Goal: Information Seeking & Learning: Find specific fact

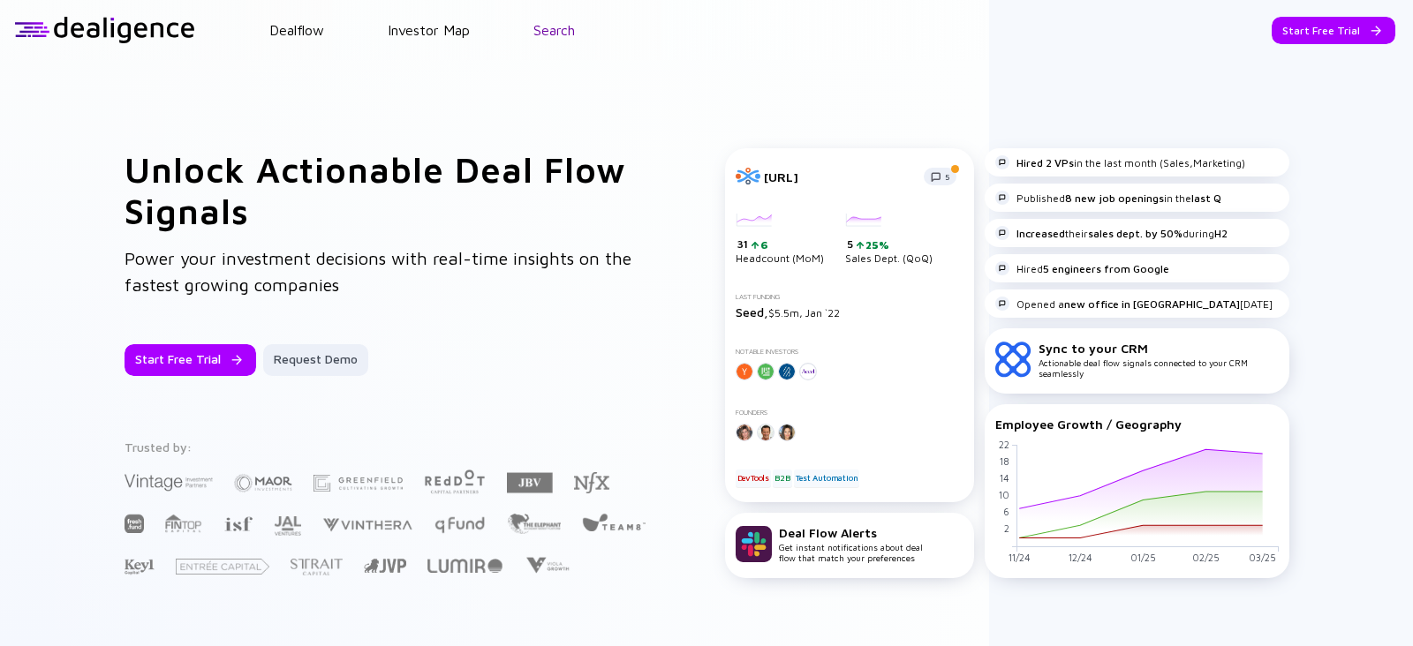
click at [571, 31] on link "Search" at bounding box center [554, 30] width 42 height 16
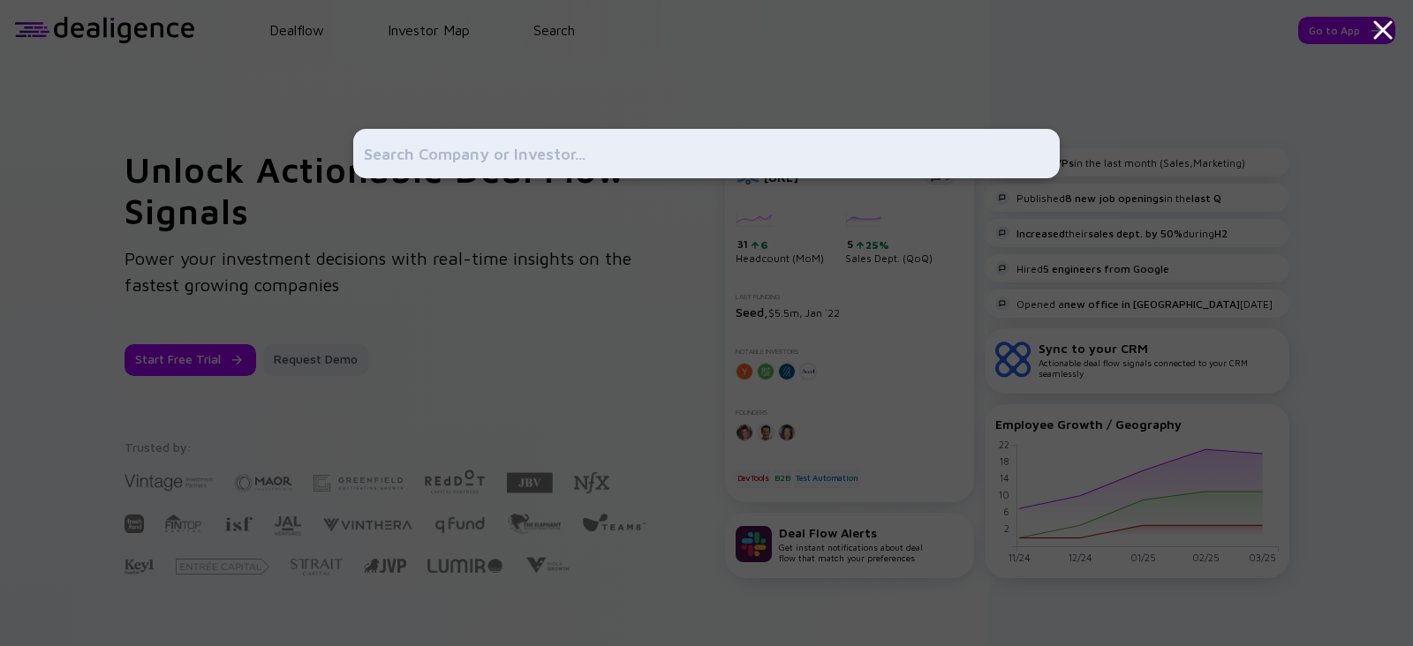
click at [570, 148] on input "text" at bounding box center [706, 154] width 685 height 32
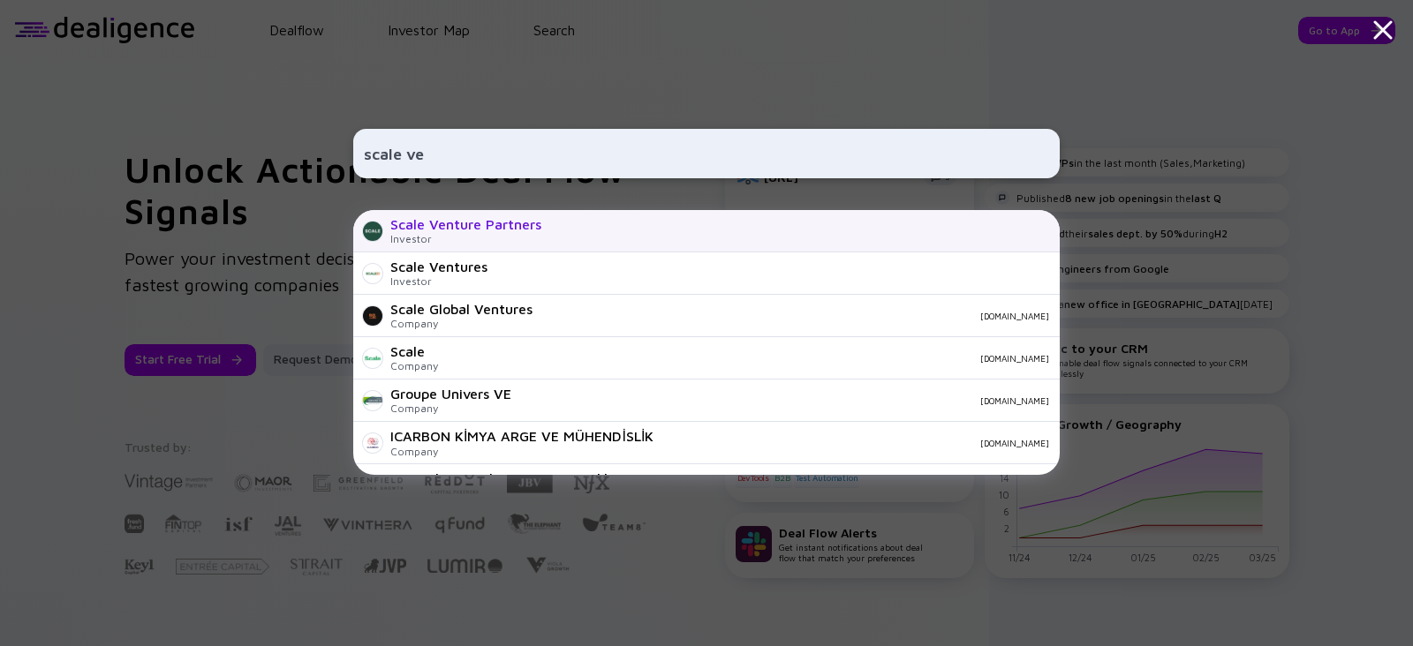
type input "scale ve"
click at [541, 228] on div "Scale Venture Partners Investor" at bounding box center [706, 231] width 706 height 42
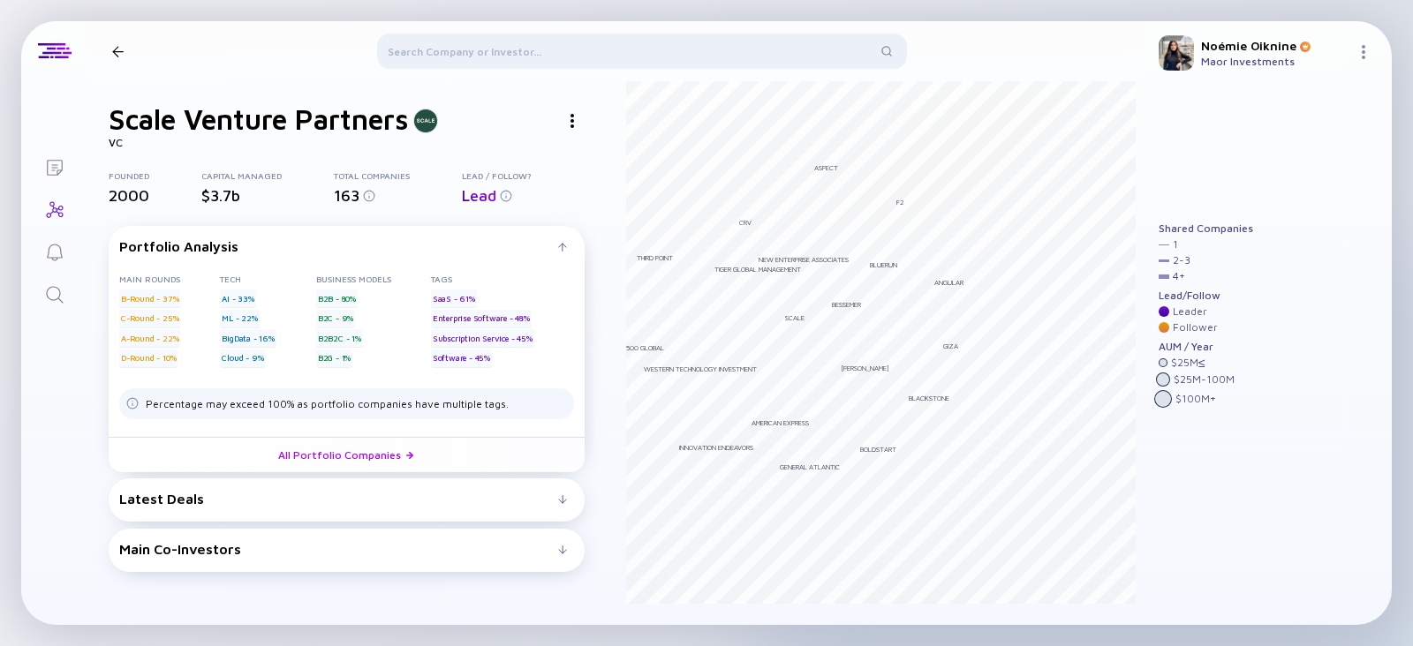
click at [507, 488] on div "Latest Deals Abacum [DATE] B2B B-Round SaaS Thread AI [DATE] B2B A-Round SaaS A…" at bounding box center [347, 500] width 476 height 43
click at [502, 504] on div "Latest Deals" at bounding box center [338, 499] width 439 height 16
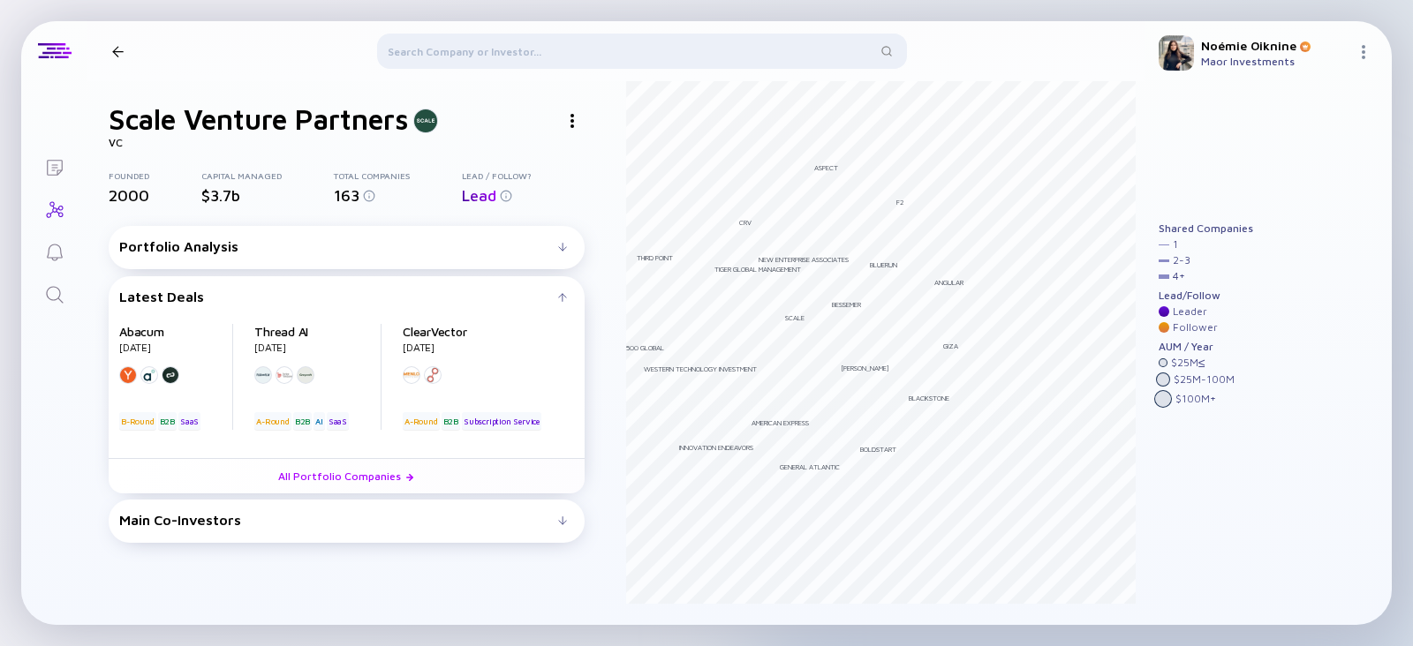
click at [390, 505] on div "Main Co-Investors # investors investing before Scale Venture Partners : Scale V…" at bounding box center [347, 521] width 476 height 43
click at [397, 523] on div "Main Co-Investors" at bounding box center [338, 520] width 439 height 16
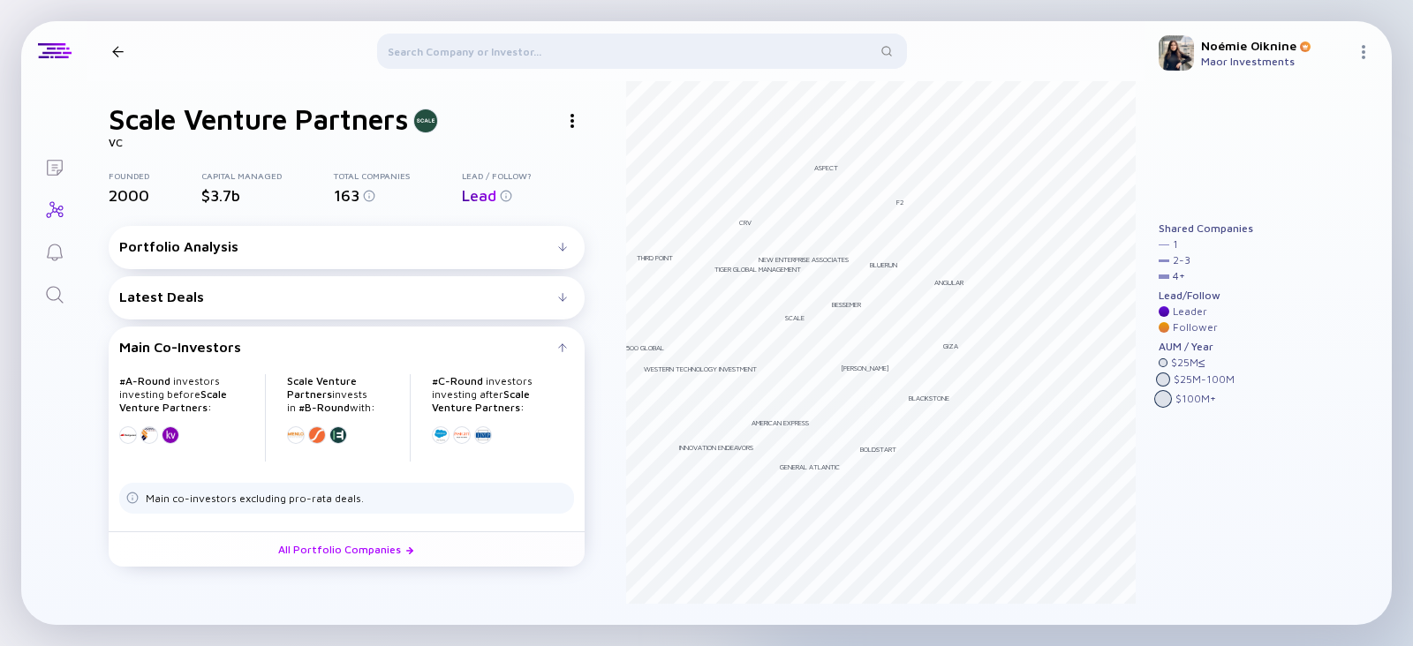
drag, startPoint x: 353, startPoint y: 302, endPoint x: 210, endPoint y: 249, distance: 152.5
click at [210, 249] on div "Portfolio Analysis" at bounding box center [338, 246] width 439 height 16
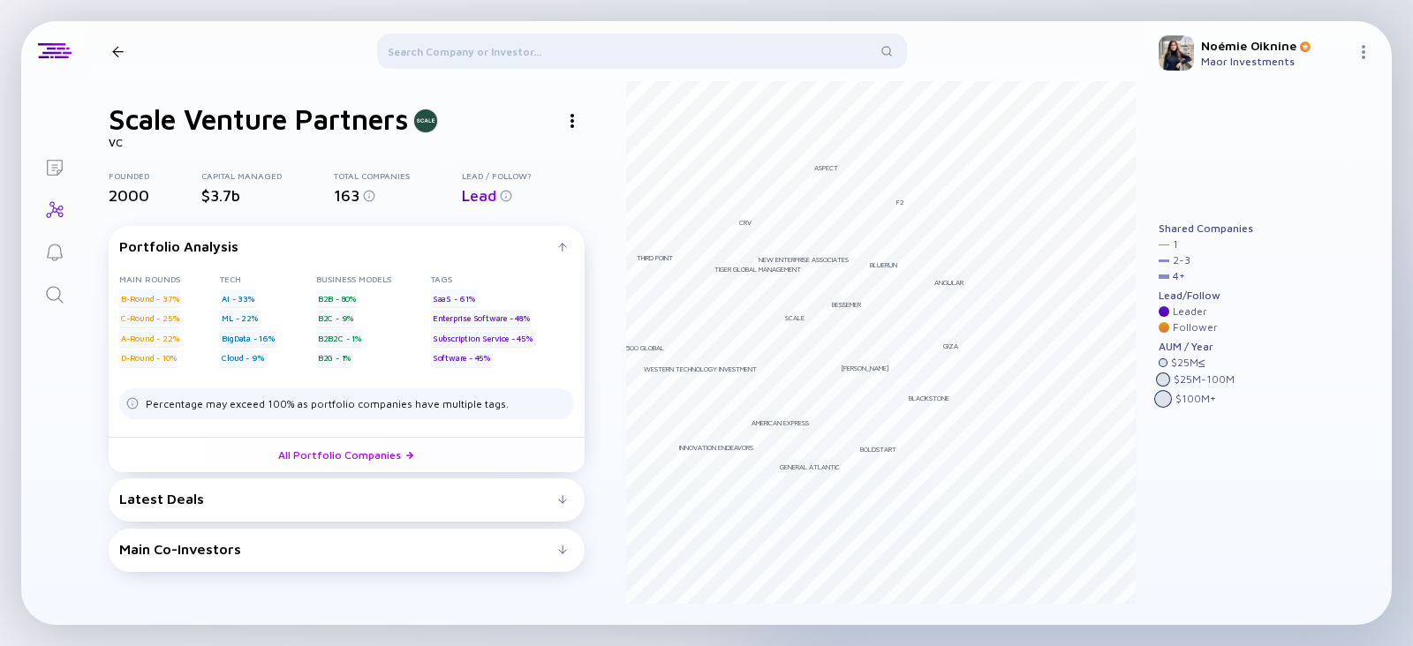
click at [508, 187] on div "Lead" at bounding box center [523, 195] width 122 height 19
click at [583, 51] on div at bounding box center [642, 55] width 530 height 42
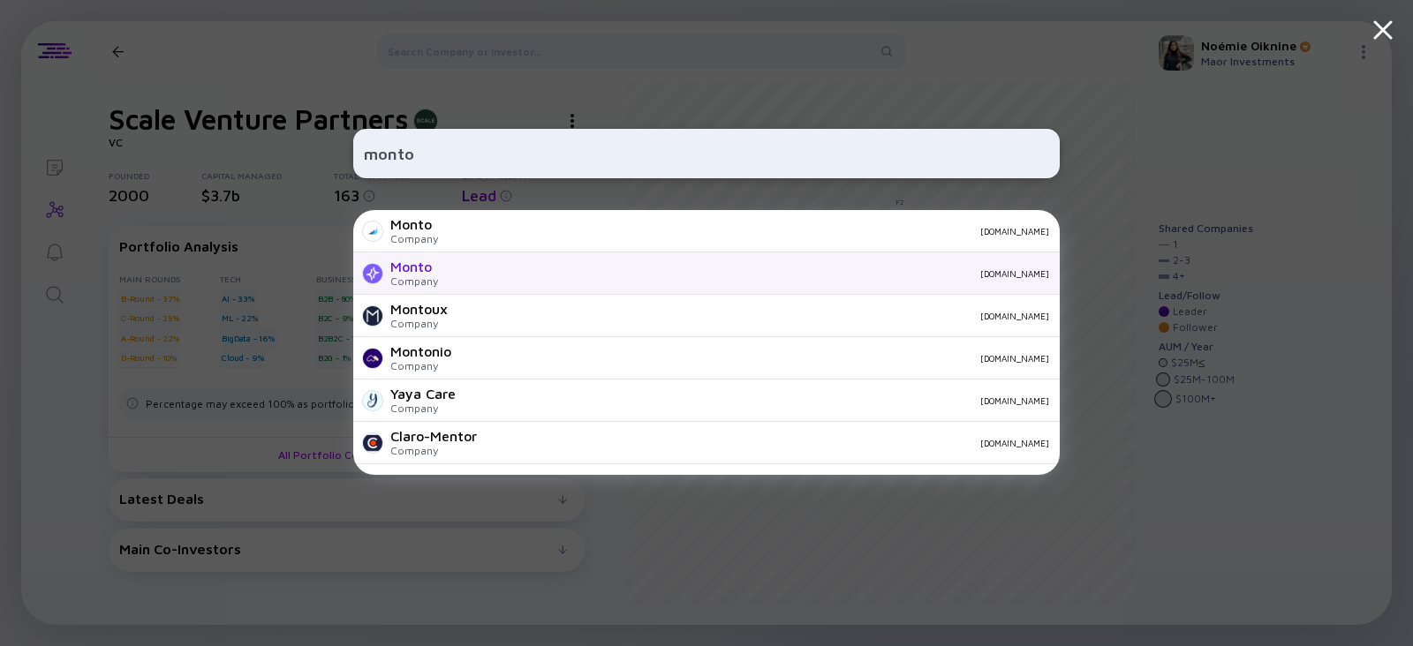
type input "monto"
click at [425, 275] on div "Monto" at bounding box center [414, 267] width 48 height 16
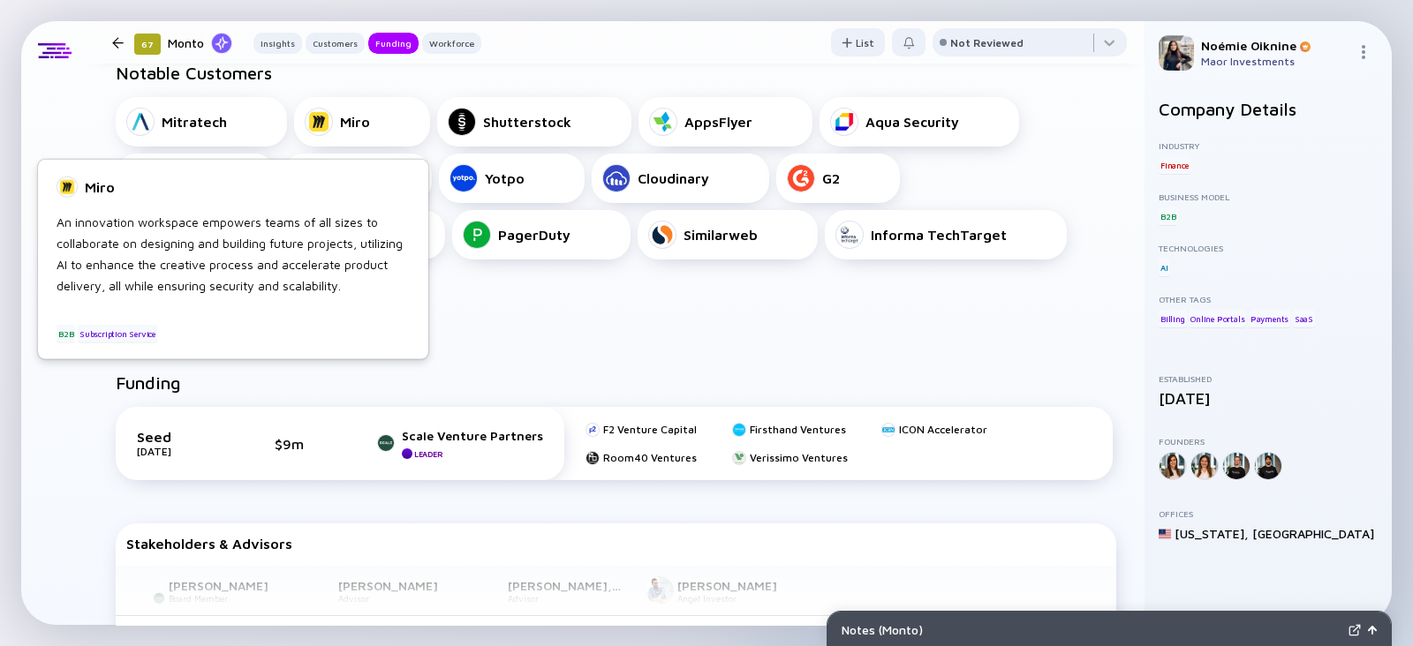
scroll to position [660, 0]
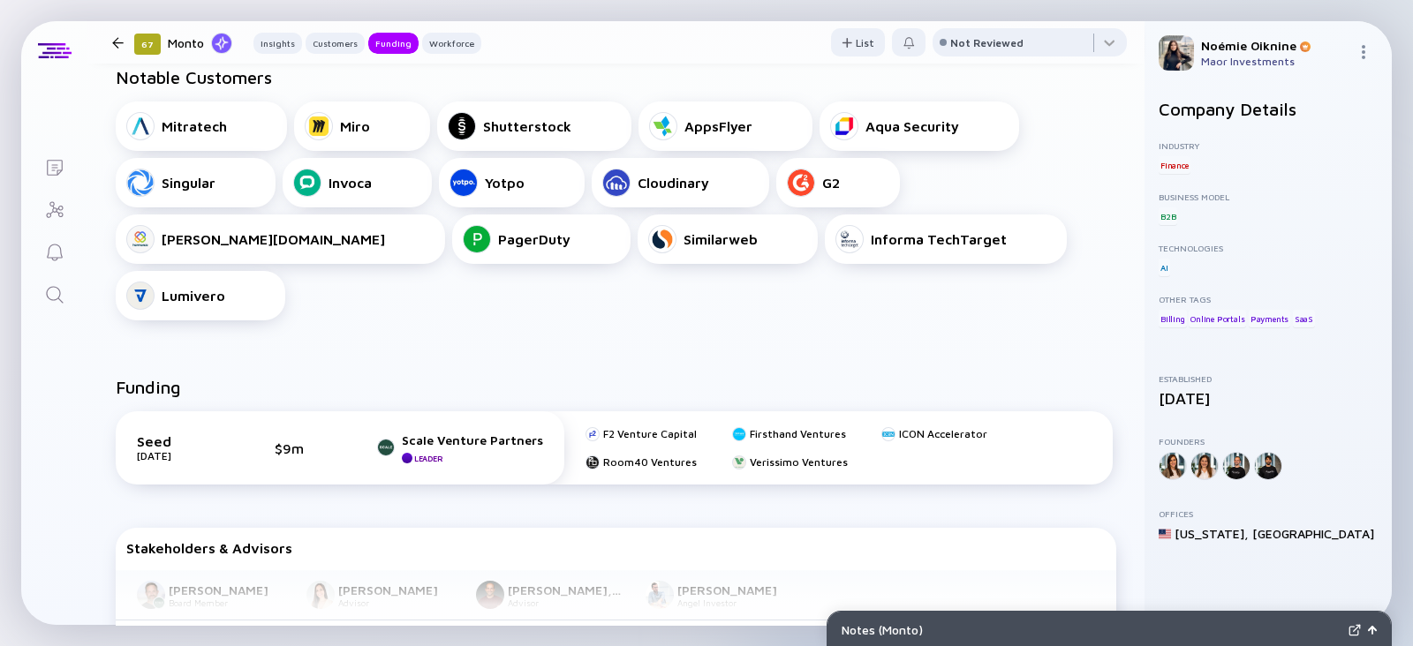
click at [556, 349] on div "Funding Seed [DATE] $9m Scale Venture Partners Leader F2 Venture Capital Firsth…" at bounding box center [615, 520] width 1057 height 342
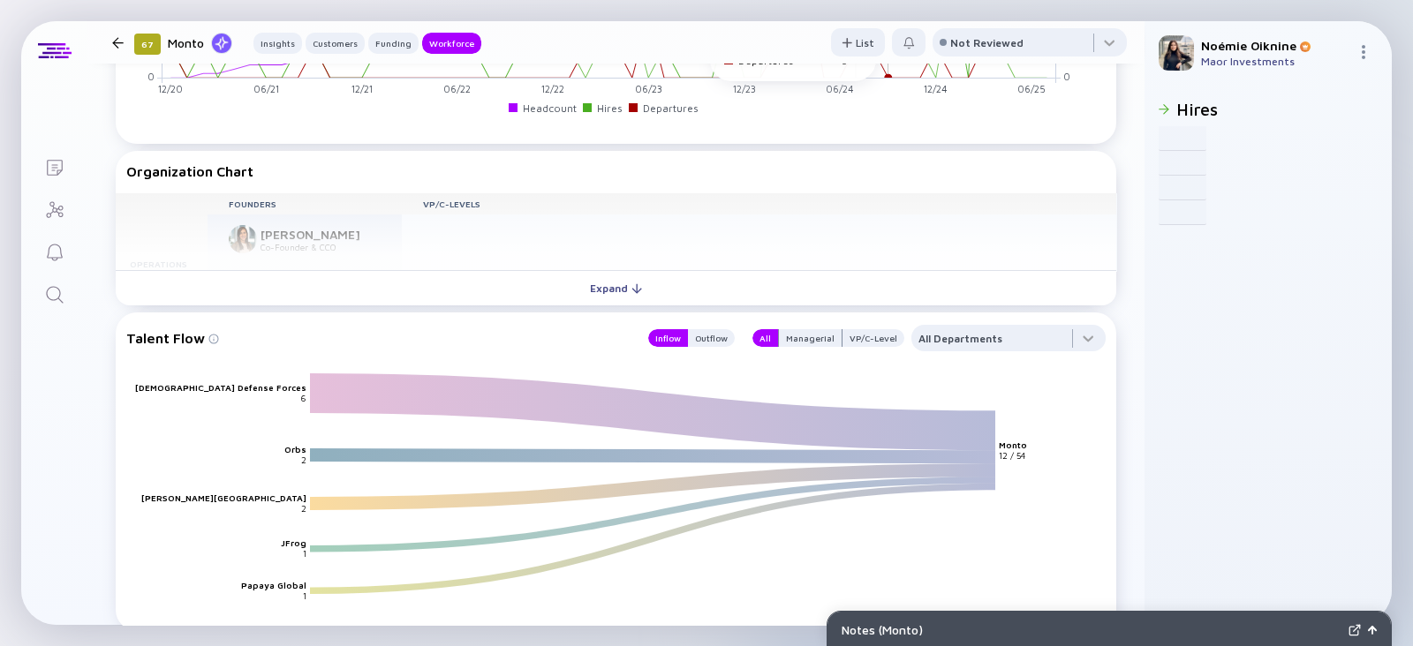
scroll to position [2028, 0]
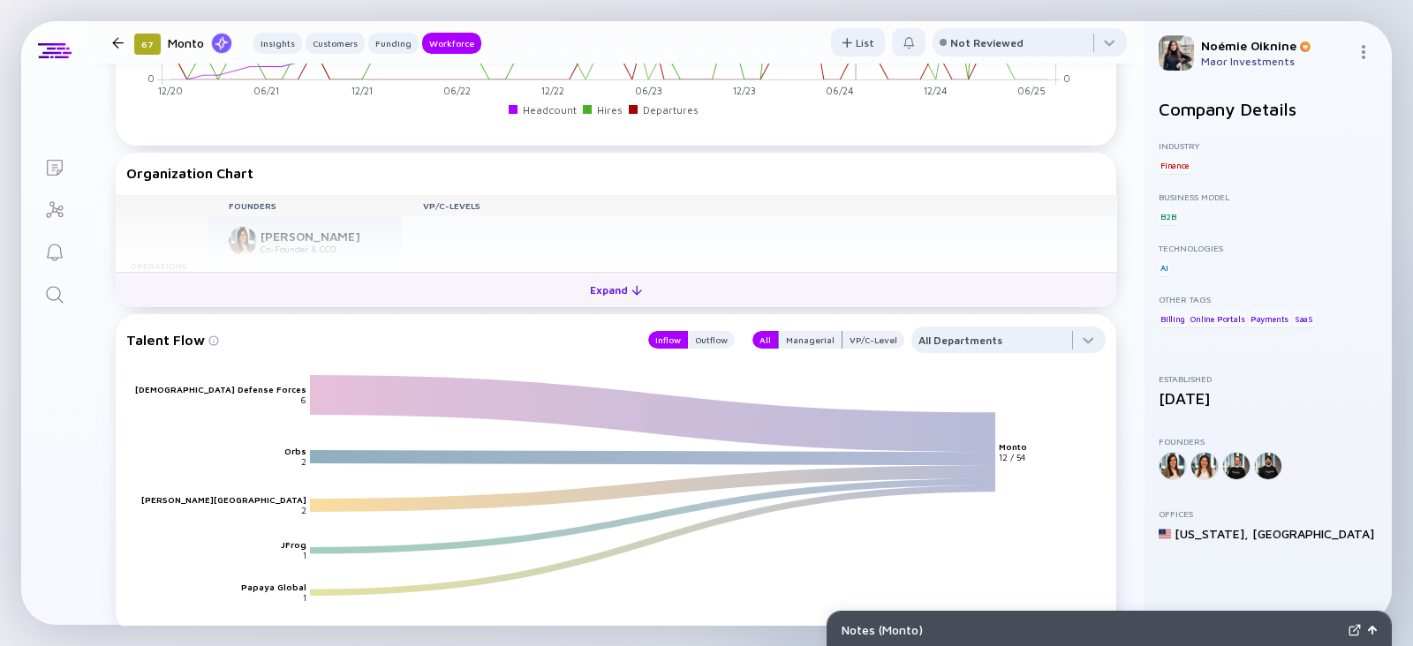
click at [636, 276] on div "Expand" at bounding box center [615, 289] width 73 height 27
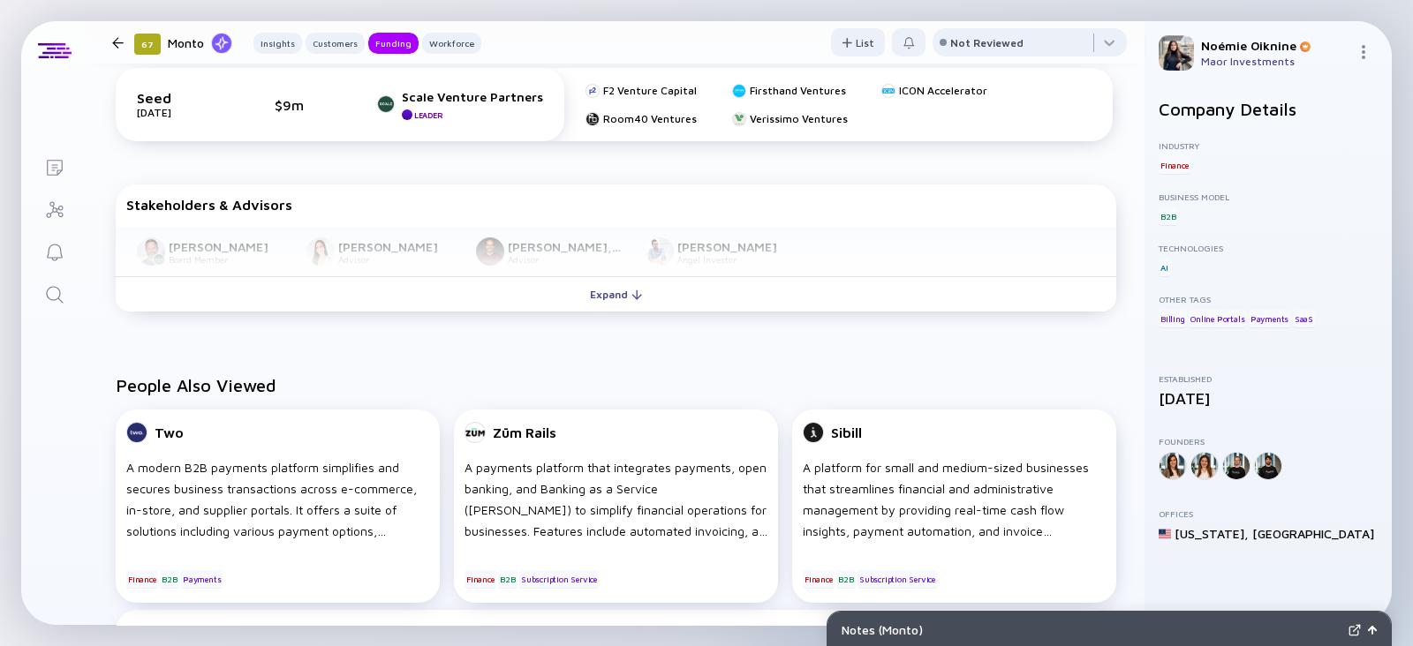
scroll to position [977, 0]
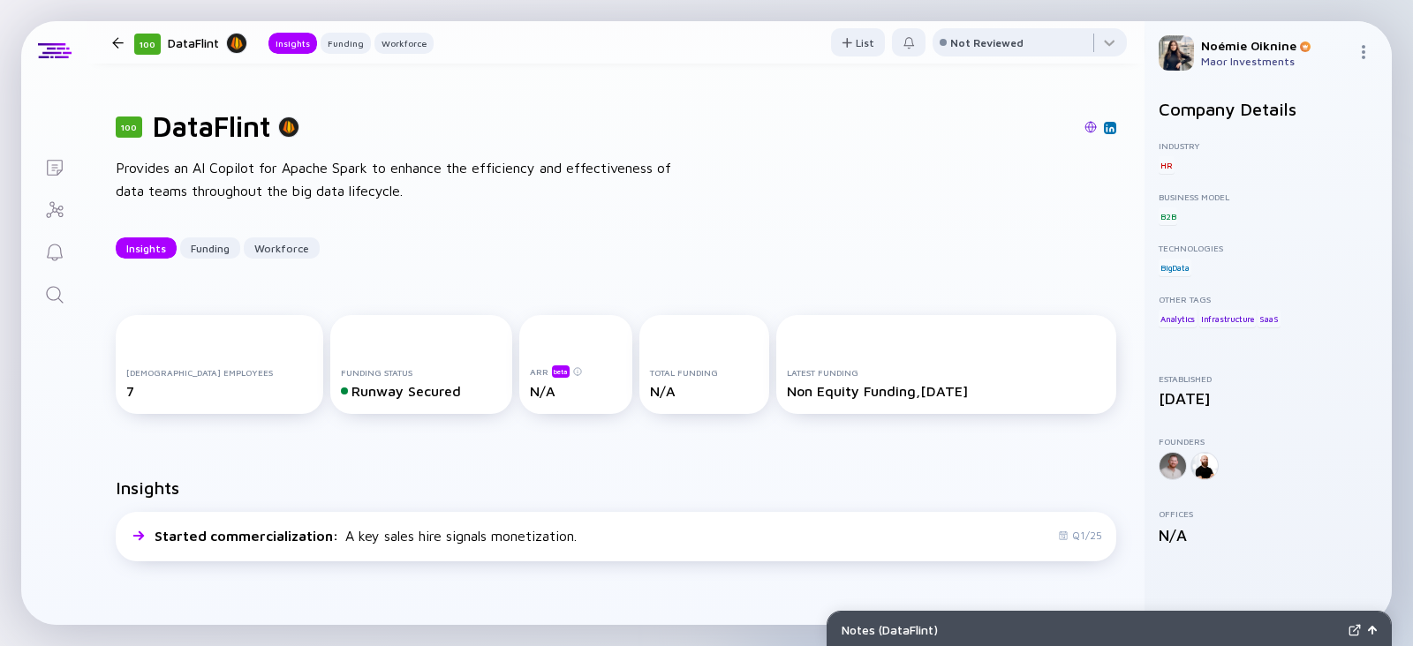
scroll to position [235, 0]
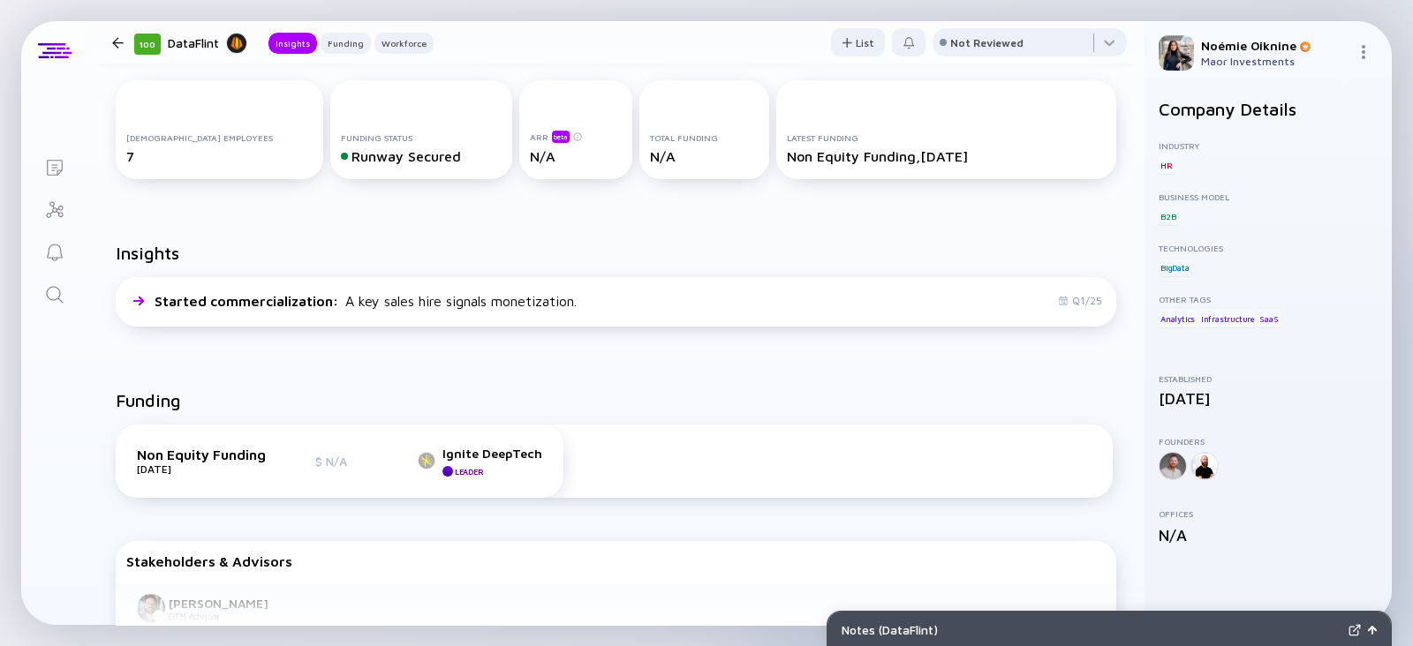
click at [69, 296] on link "Search" at bounding box center [54, 293] width 66 height 42
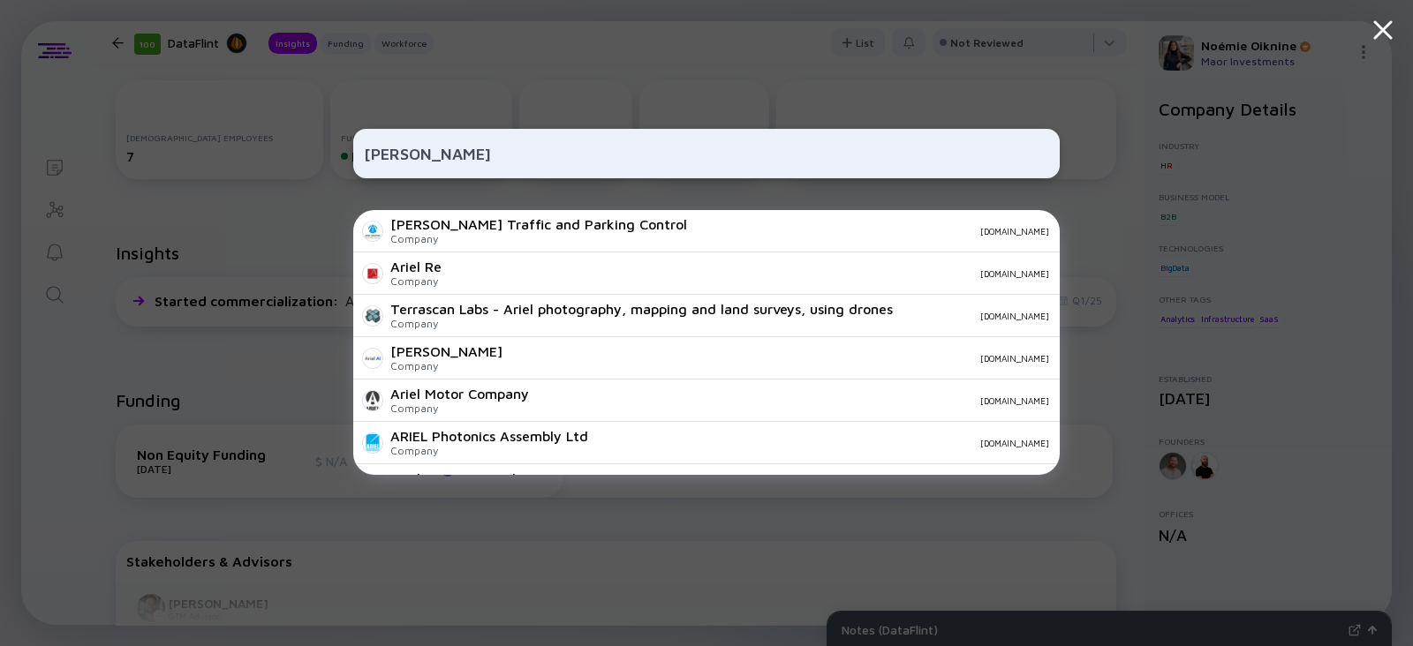
type input "ariel maislos"
